Goal: Transaction & Acquisition: Purchase product/service

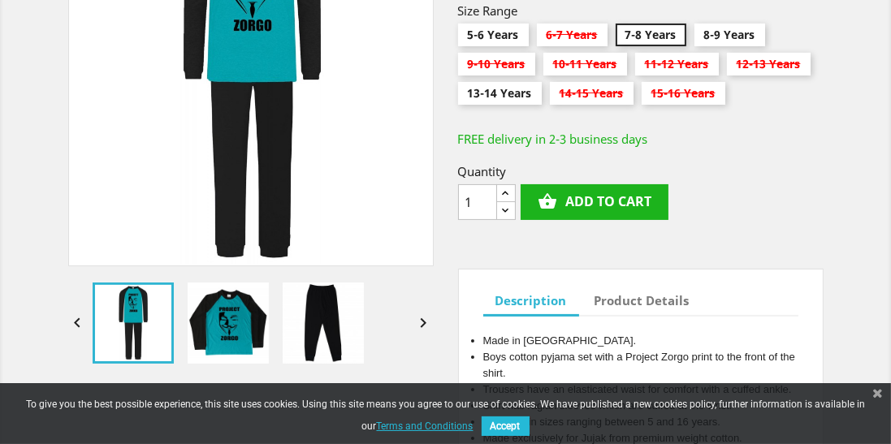
scroll to position [336, 0]
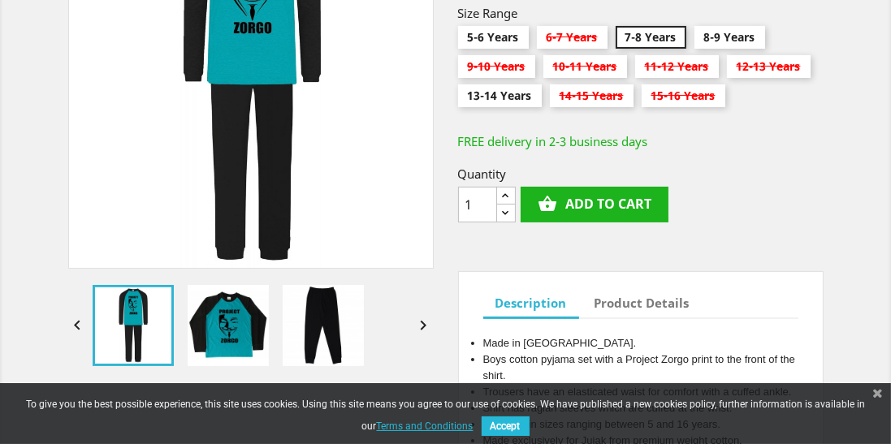
click at [326, 329] on img at bounding box center [323, 325] width 81 height 81
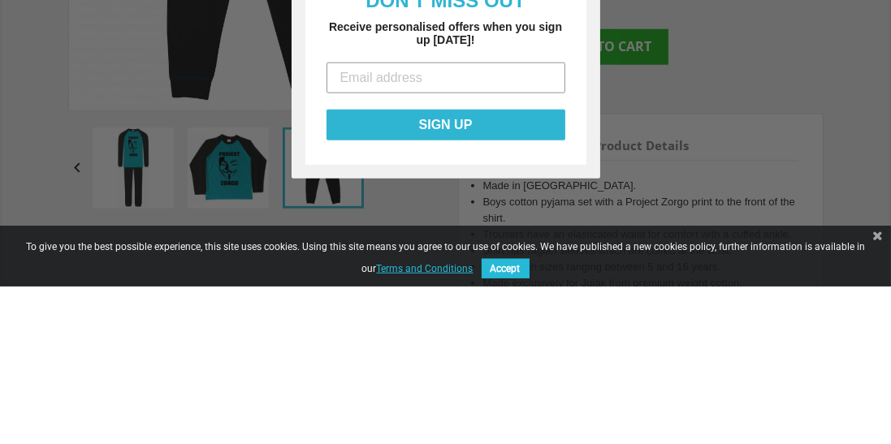
click at [724, 230] on div "Close dialog DON'T MISS OUT Receive personalised offers when you sign up [DATE]…" at bounding box center [445, 222] width 891 height 444
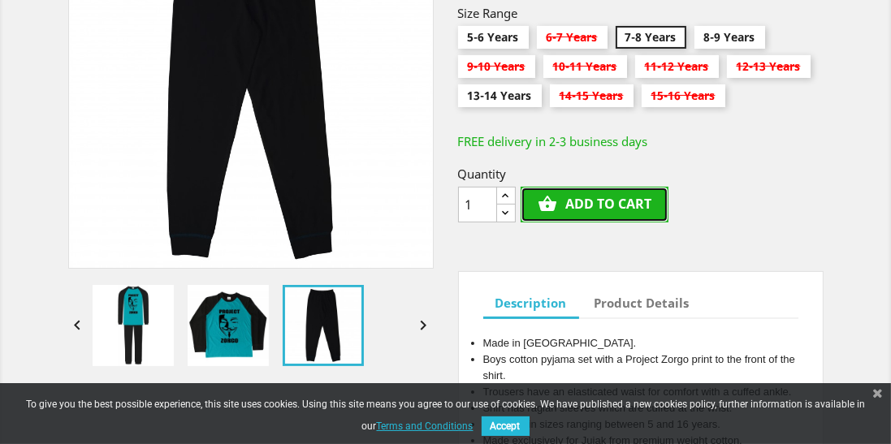
click at [632, 209] on button "shopping_basket Add to cart" at bounding box center [595, 205] width 148 height 36
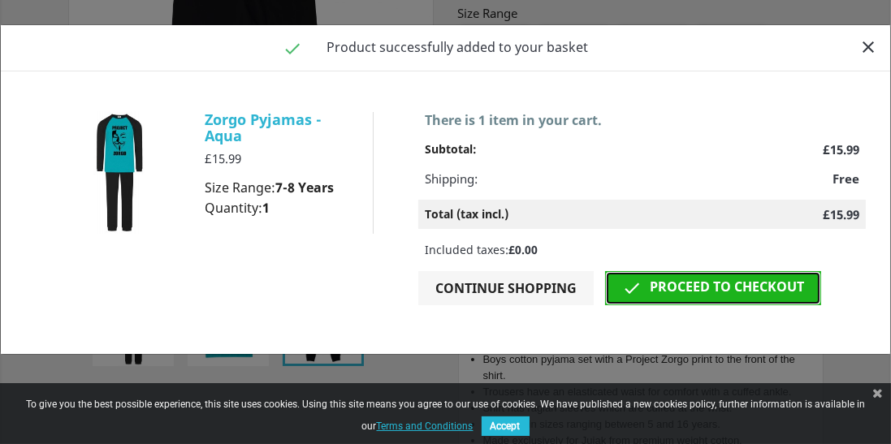
click at [732, 293] on link " Proceed to checkout" at bounding box center [713, 288] width 216 height 34
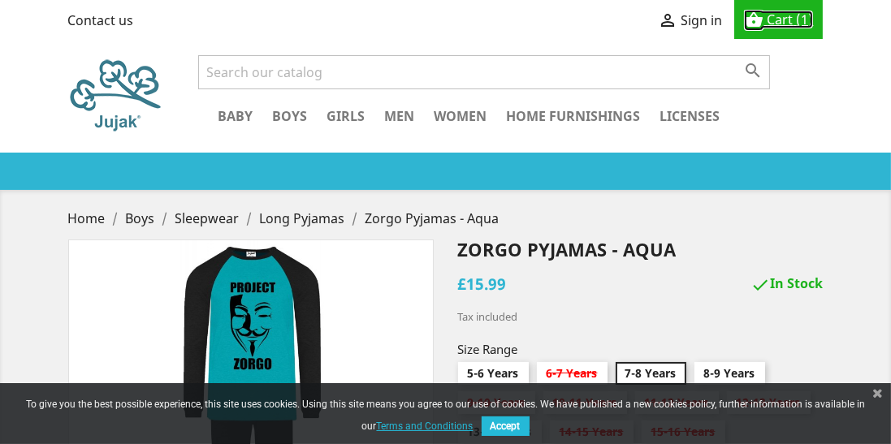
click at [783, 19] on span "Cart" at bounding box center [780, 20] width 26 height 18
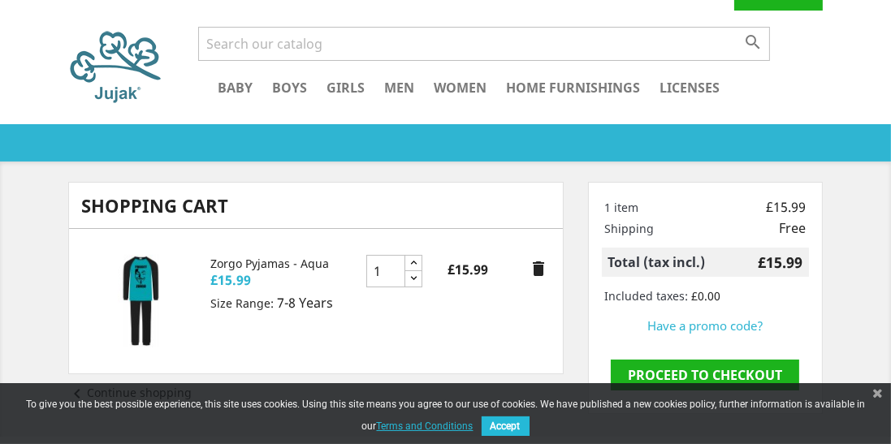
scroll to position [80, 0]
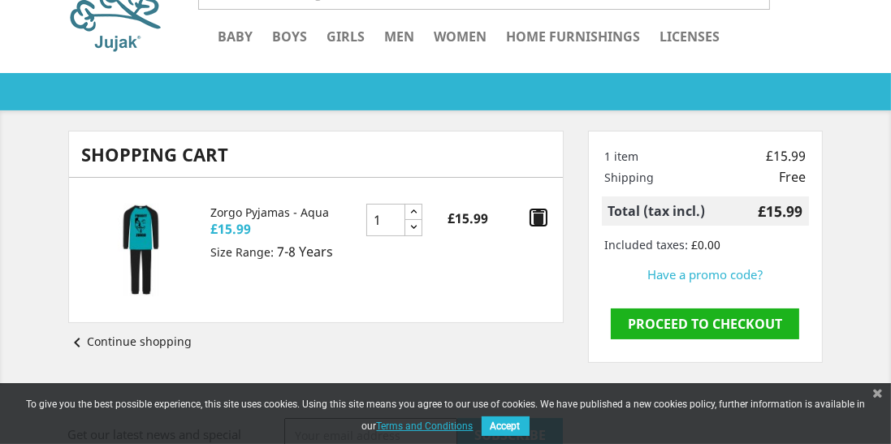
click at [543, 222] on icon "delete" at bounding box center [538, 217] width 19 height 19
